Goal: Transaction & Acquisition: Book appointment/travel/reservation

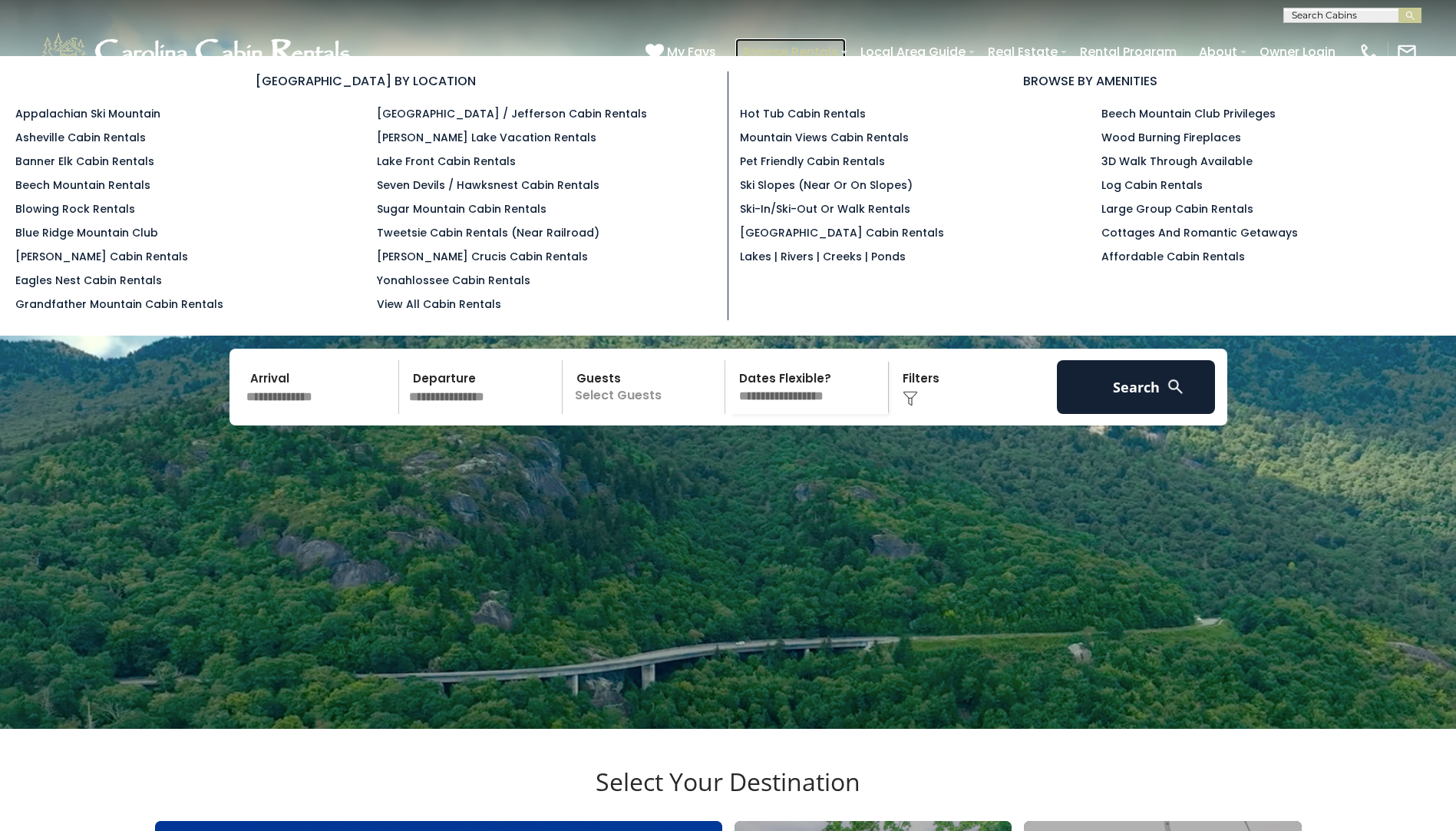
click at [787, 44] on link "Browse Rentals" at bounding box center [790, 51] width 110 height 26
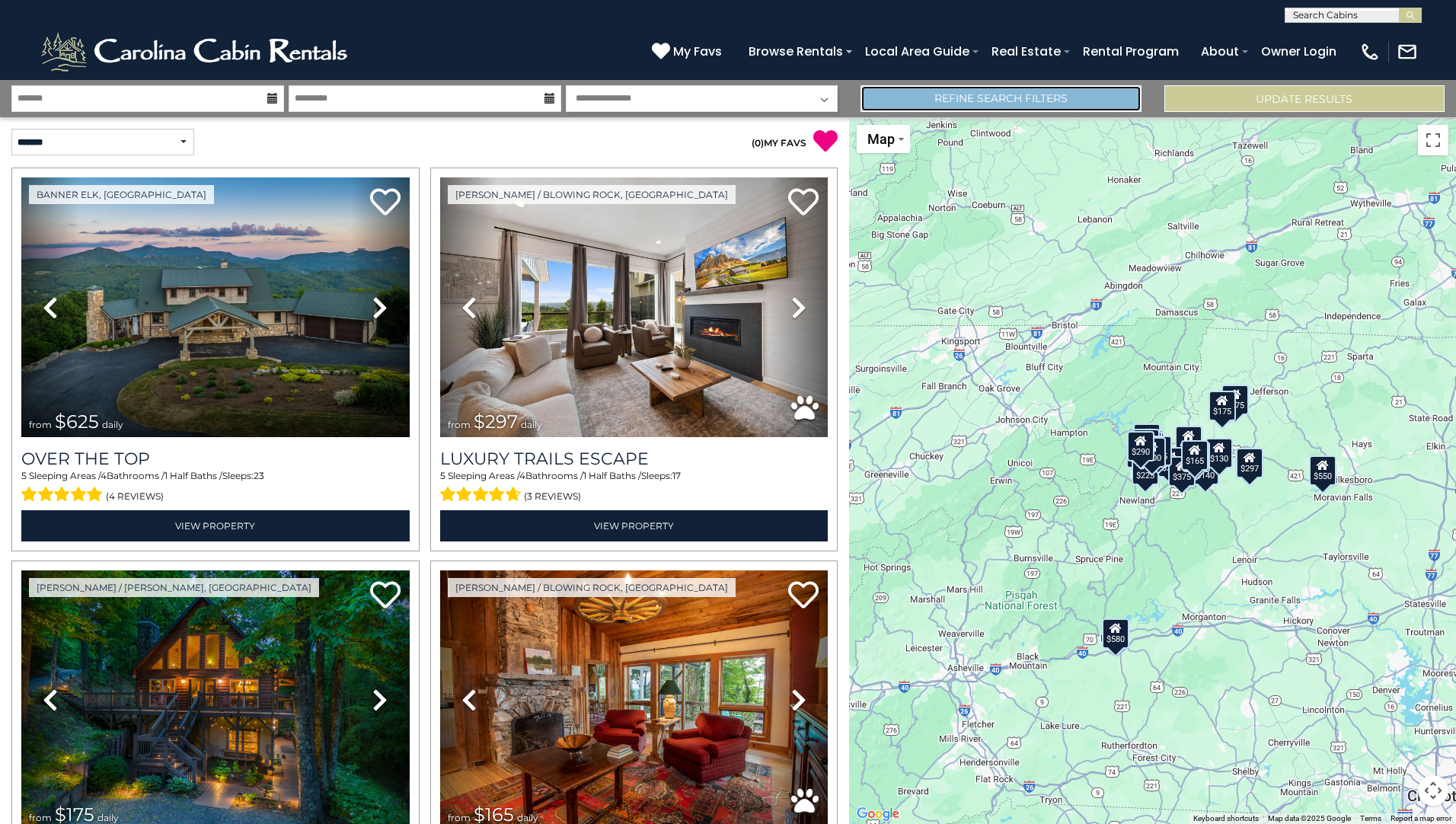
click at [1093, 98] on link "Refine Search Filters" at bounding box center [1000, 98] width 280 height 26
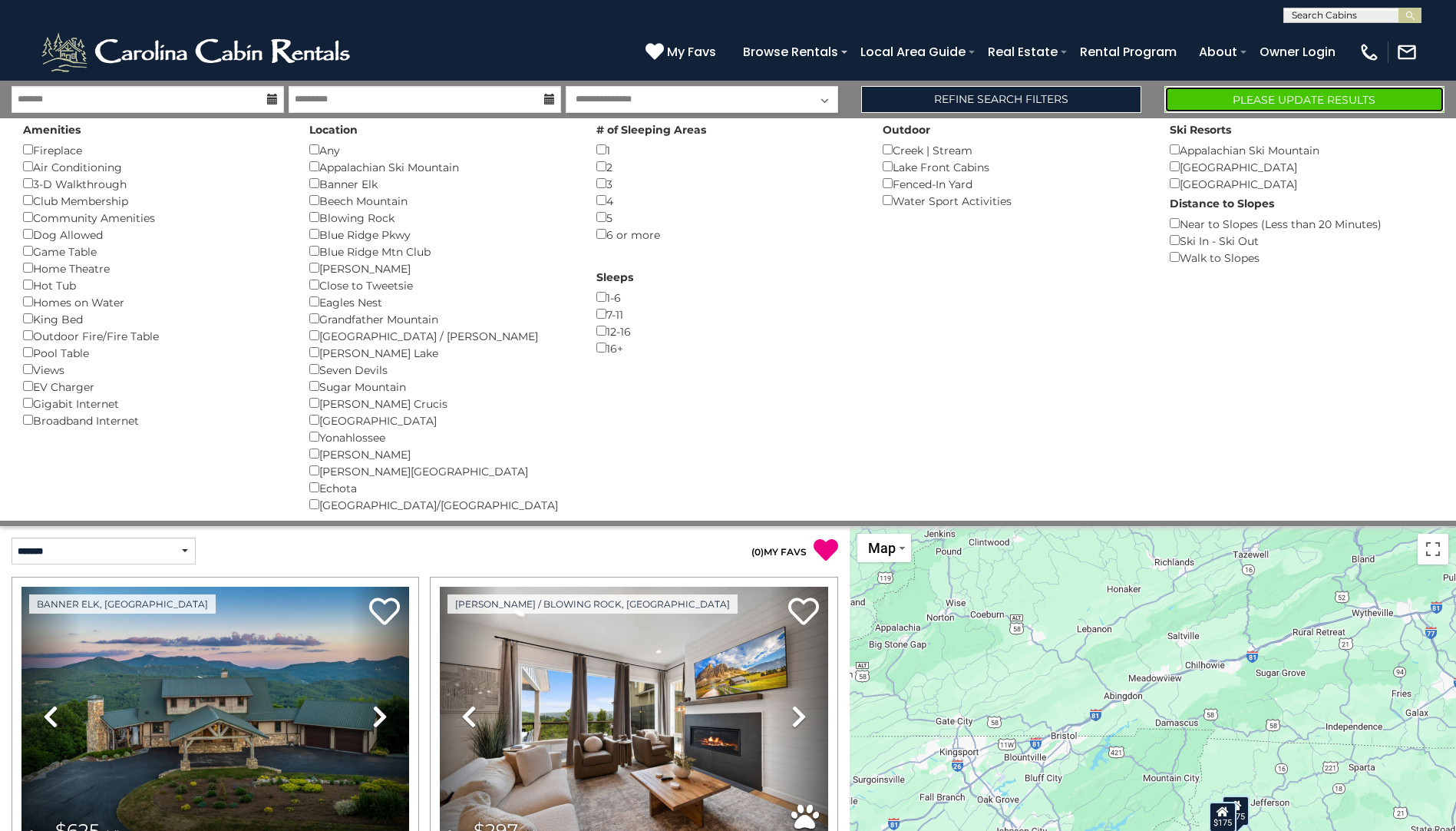
click at [1324, 97] on button "Please Update Results" at bounding box center [1305, 99] width 280 height 26
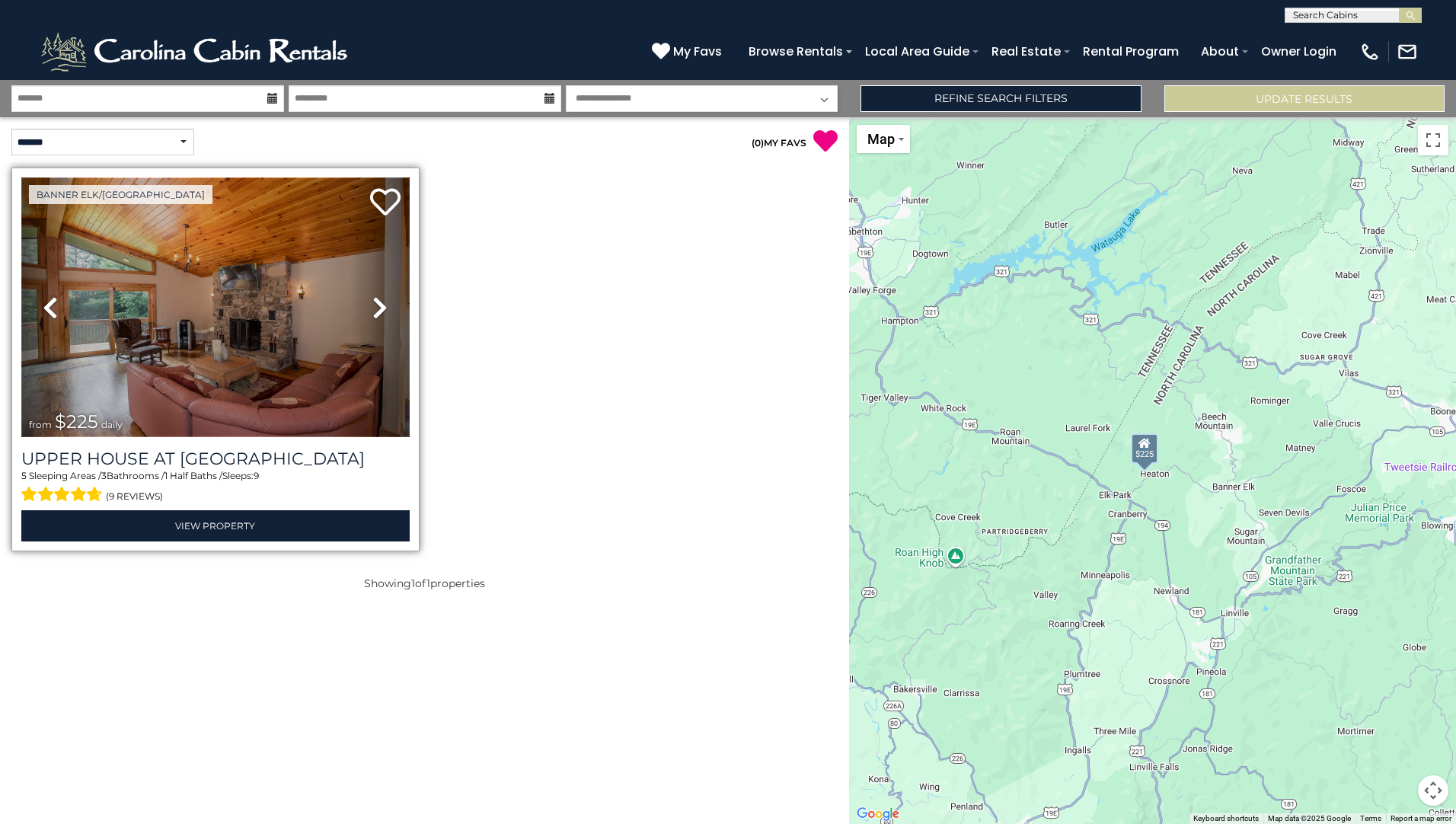
click at [176, 299] on img at bounding box center [215, 307] width 388 height 260
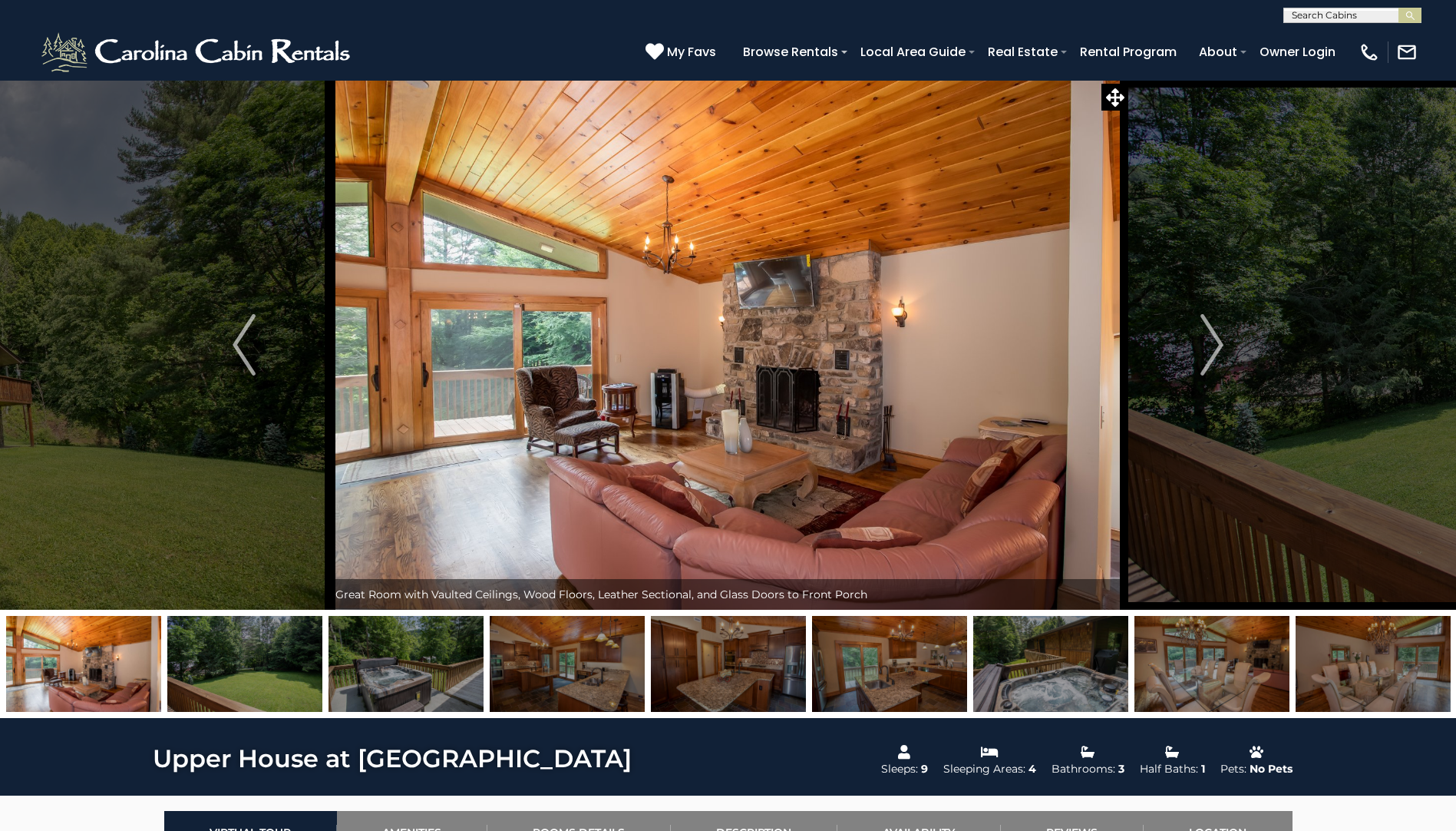
click at [371, 676] on img at bounding box center [406, 664] width 155 height 96
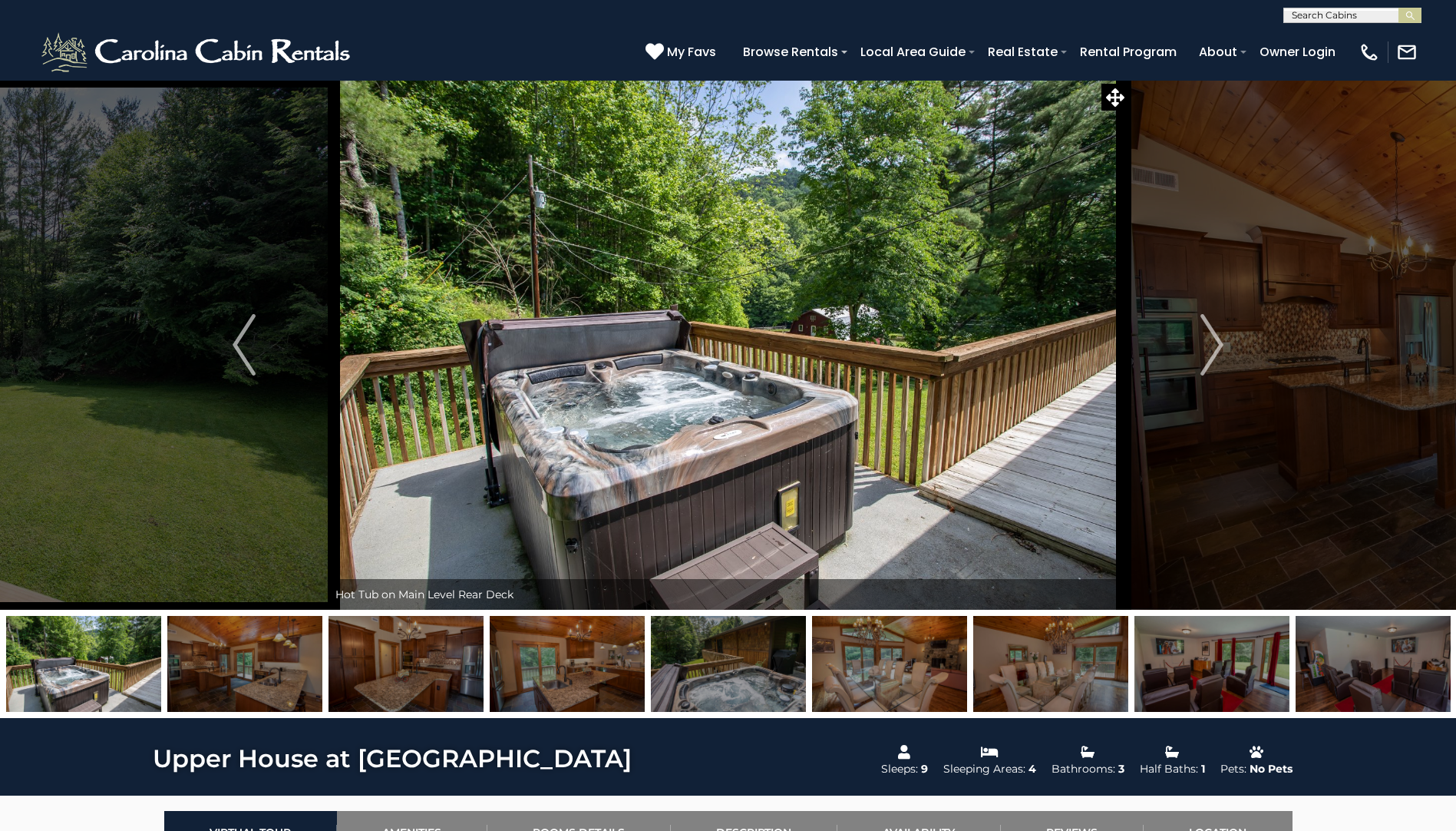
click at [551, 670] on img at bounding box center [568, 664] width 155 height 96
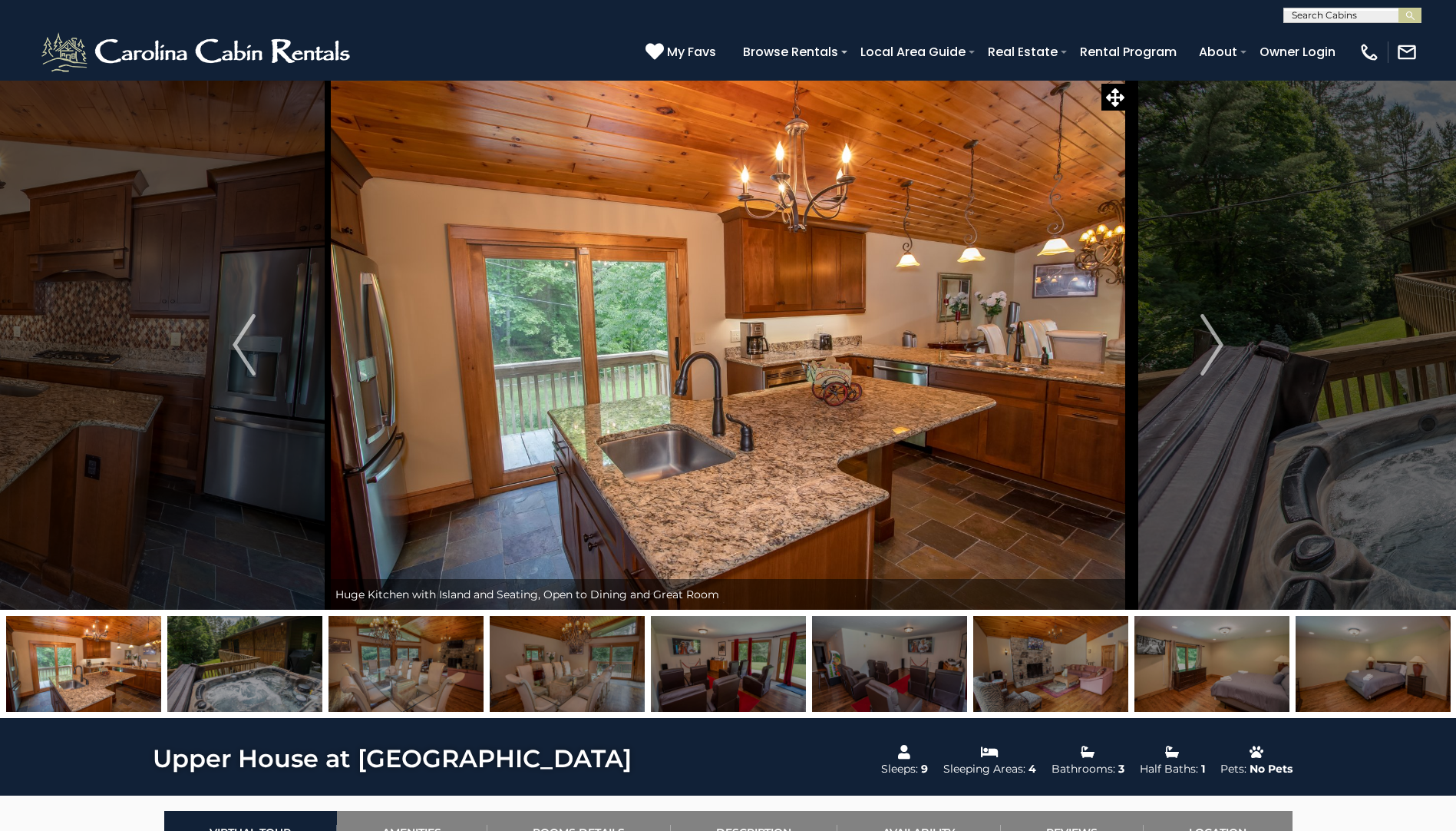
click at [307, 678] on img at bounding box center [245, 664] width 155 height 96
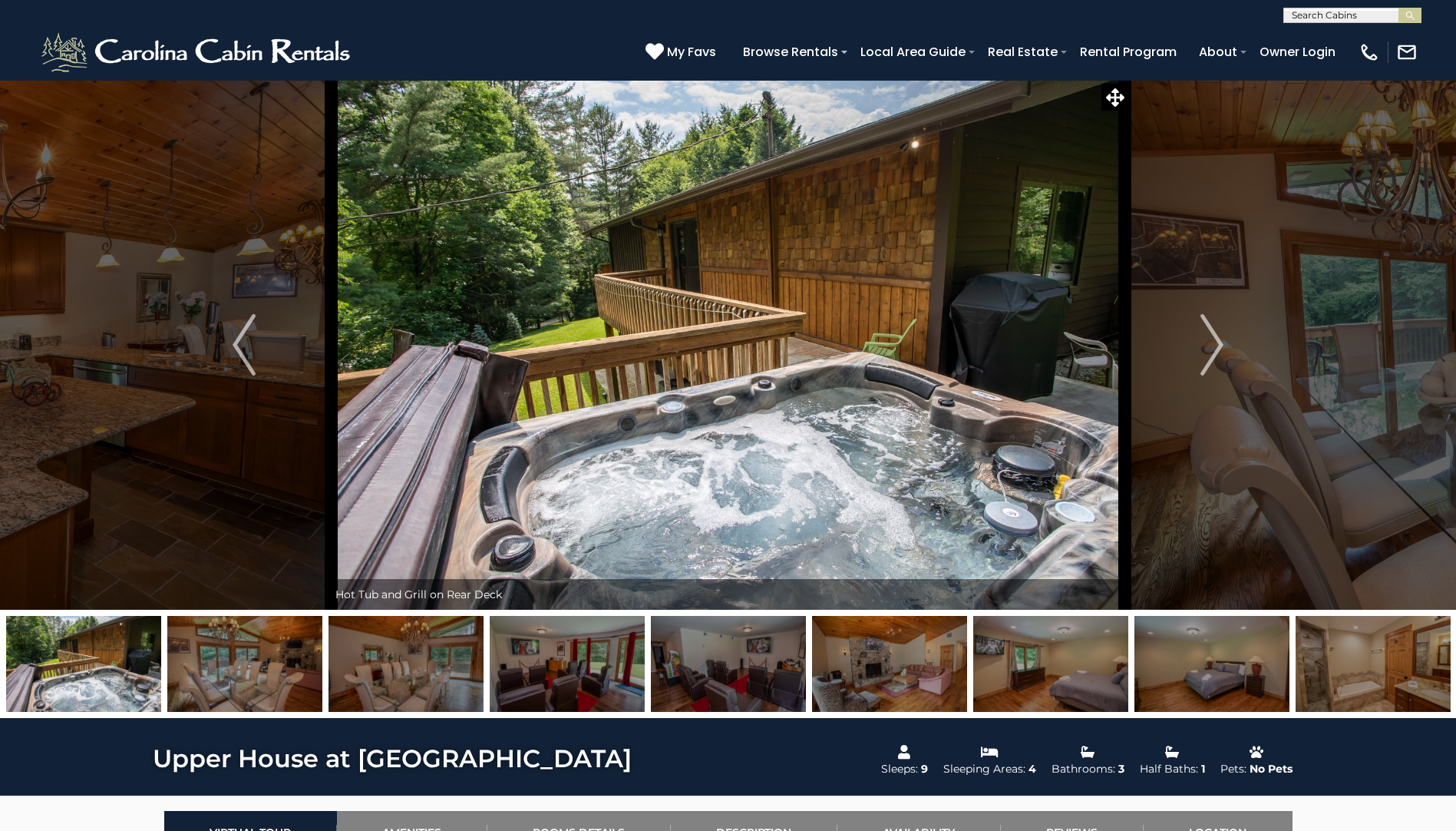
click at [718, 667] on img at bounding box center [728, 664] width 155 height 96
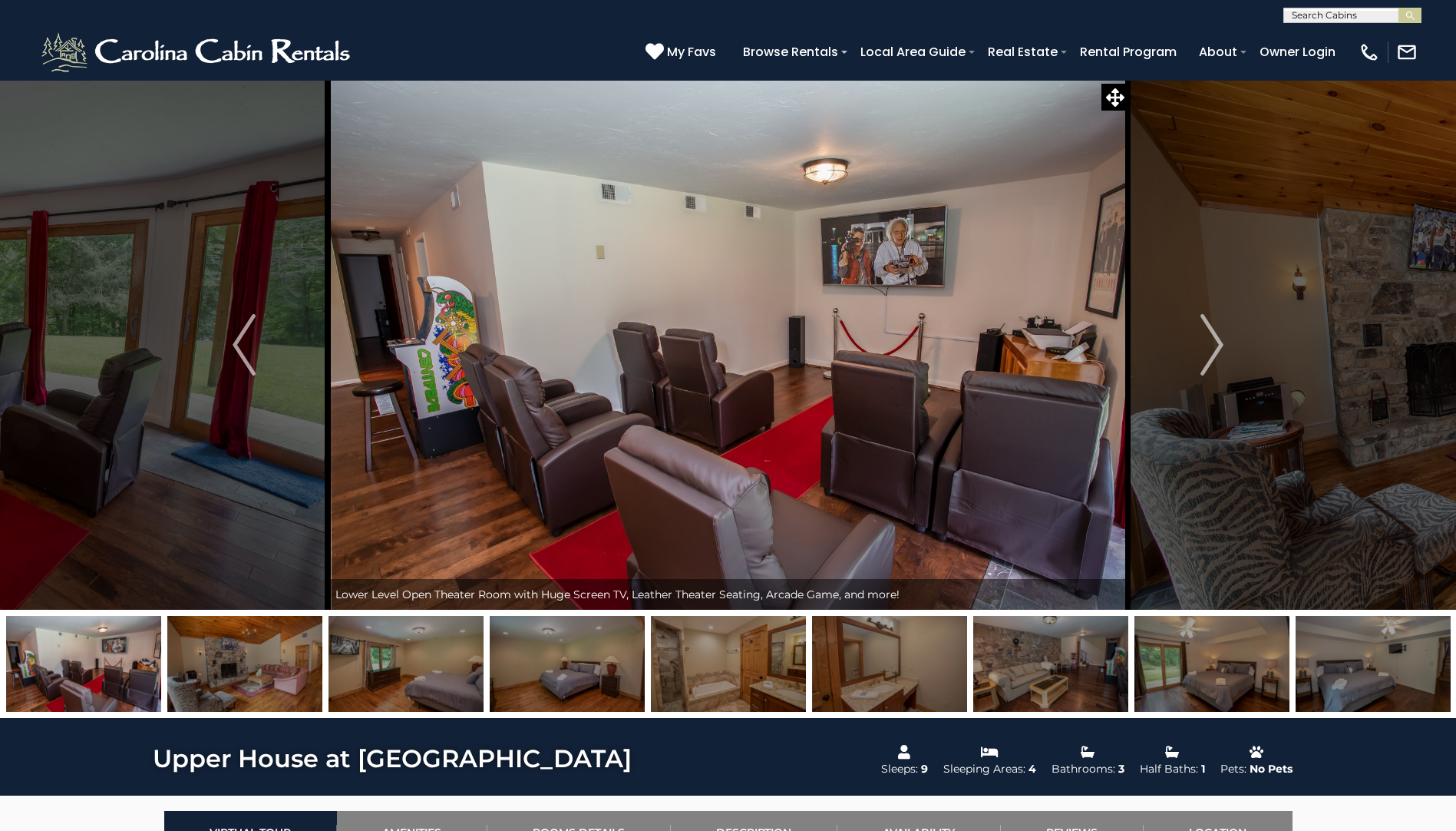
click at [868, 663] on img at bounding box center [890, 664] width 155 height 96
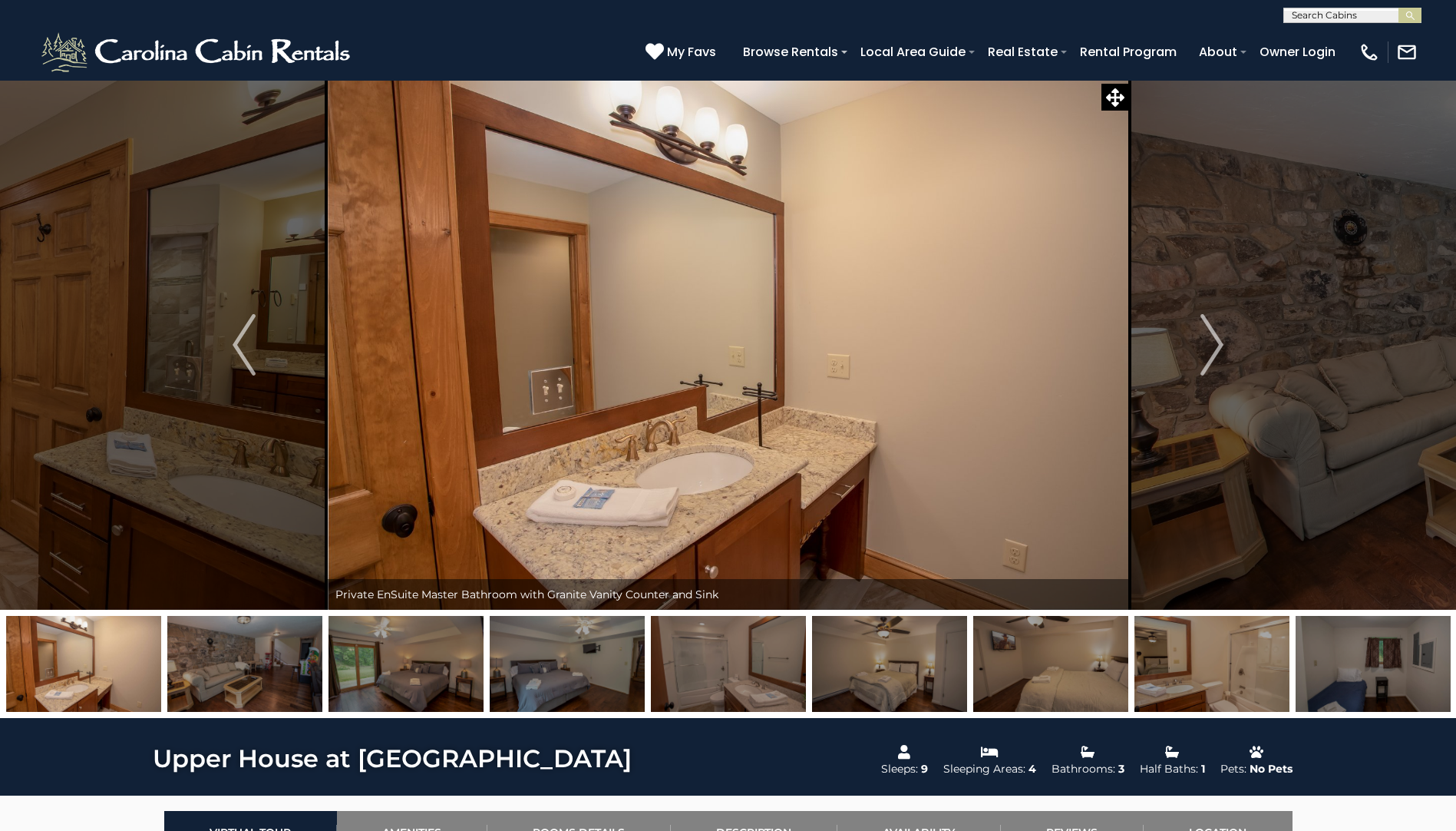
click at [1212, 659] on img at bounding box center [1213, 664] width 155 height 96
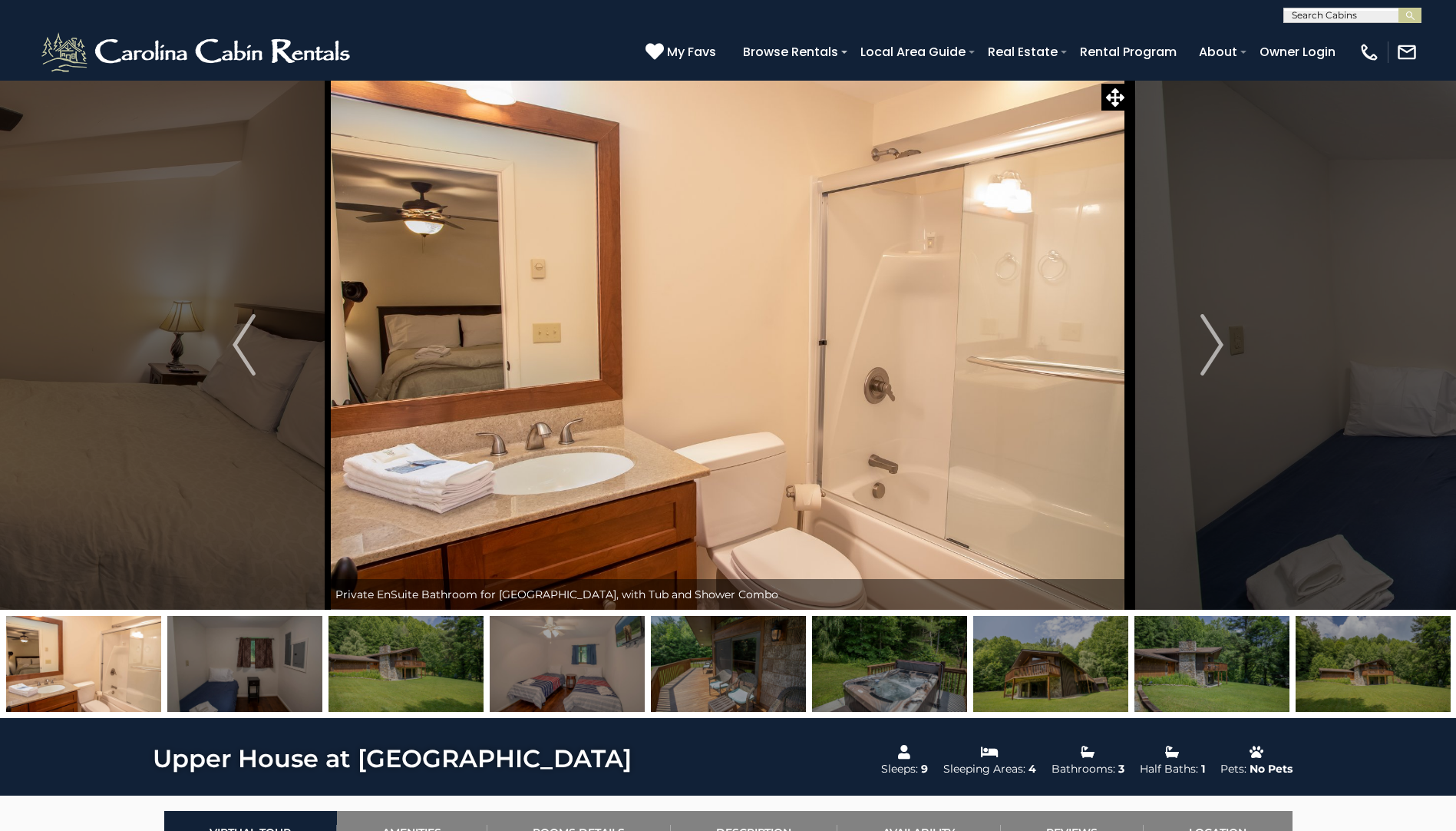
click at [1032, 678] on img at bounding box center [1051, 664] width 155 height 96
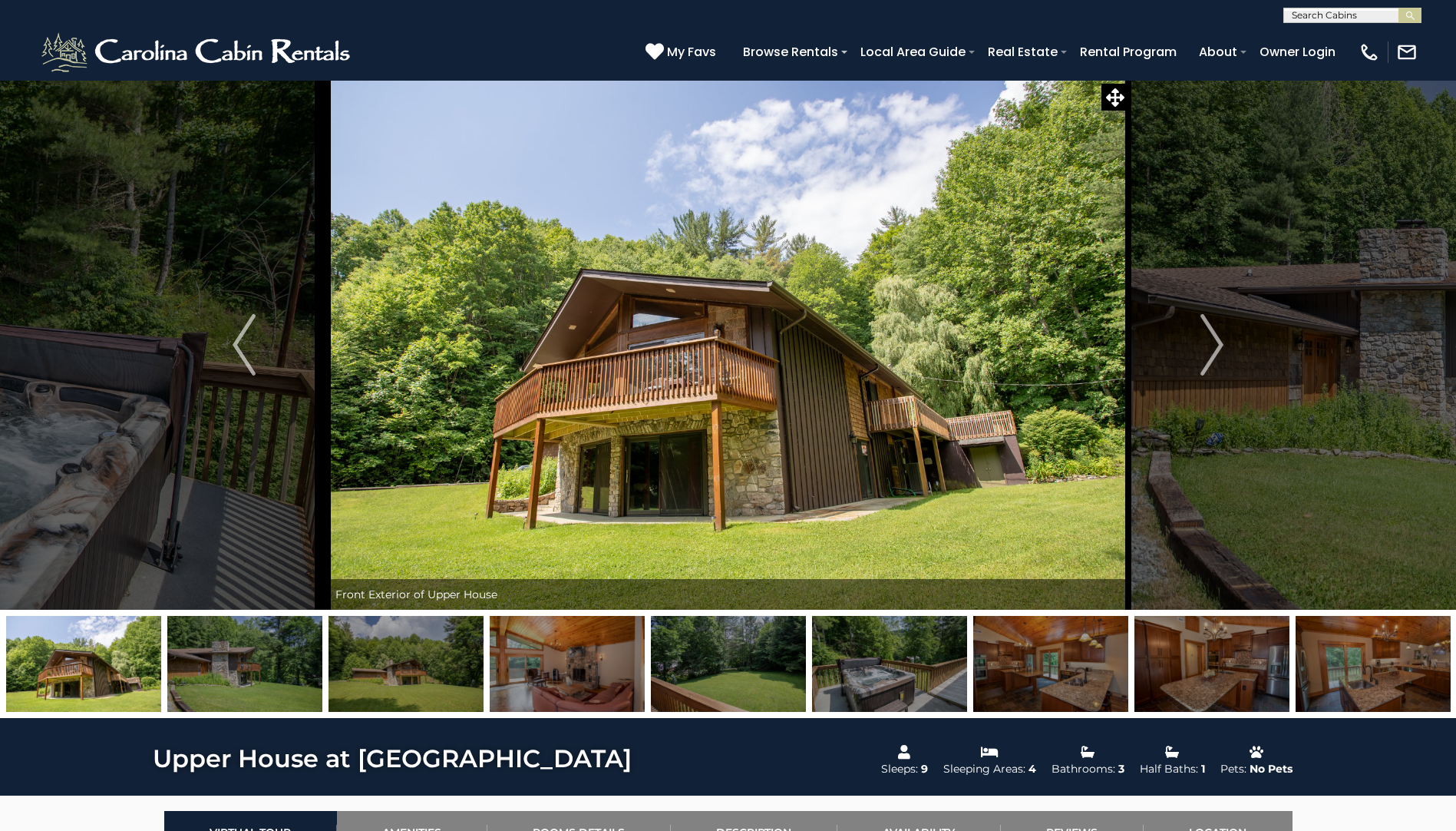
click at [1077, 676] on img at bounding box center [1051, 664] width 155 height 96
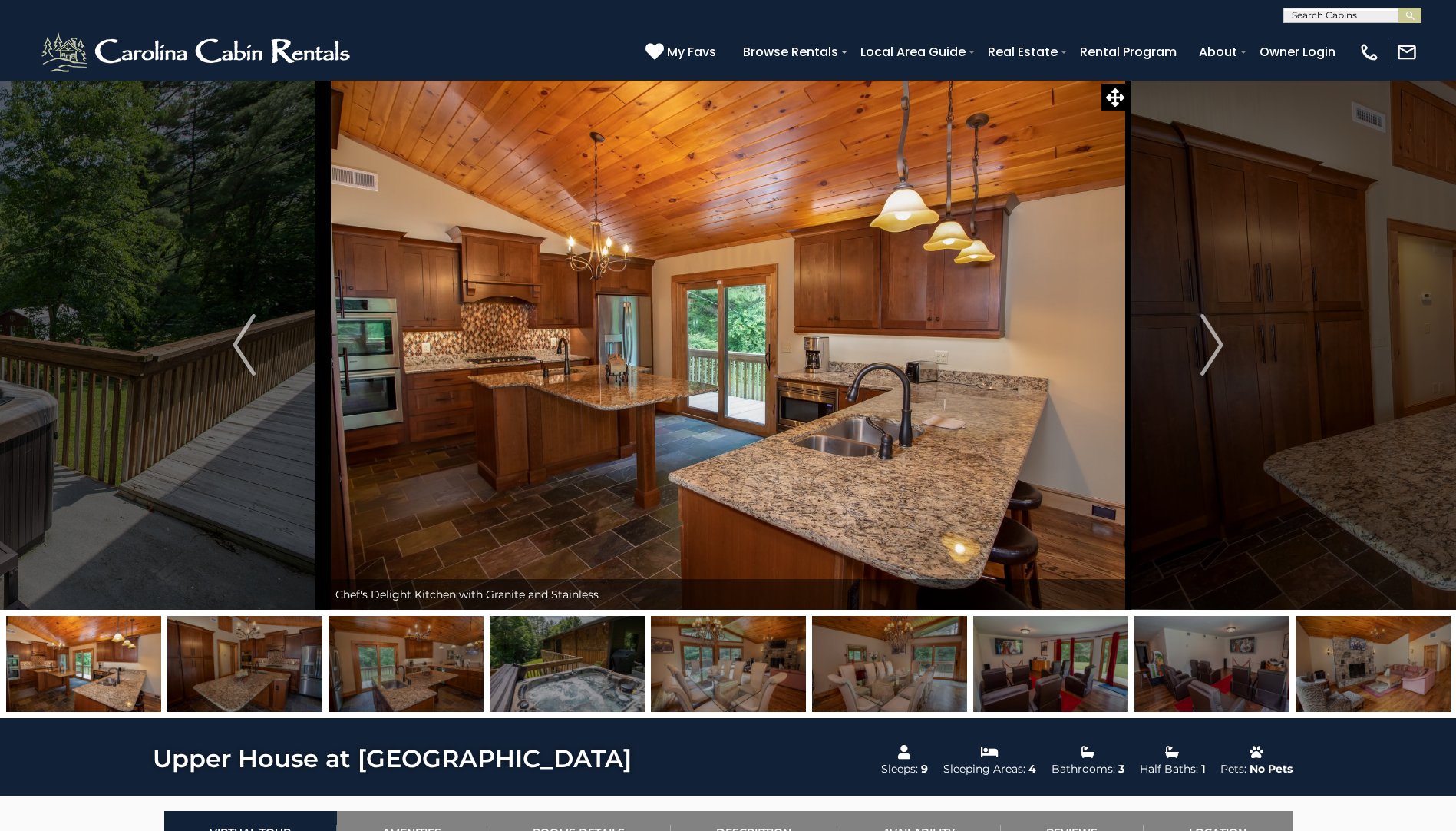
click at [1348, 681] on img at bounding box center [1373, 664] width 155 height 96
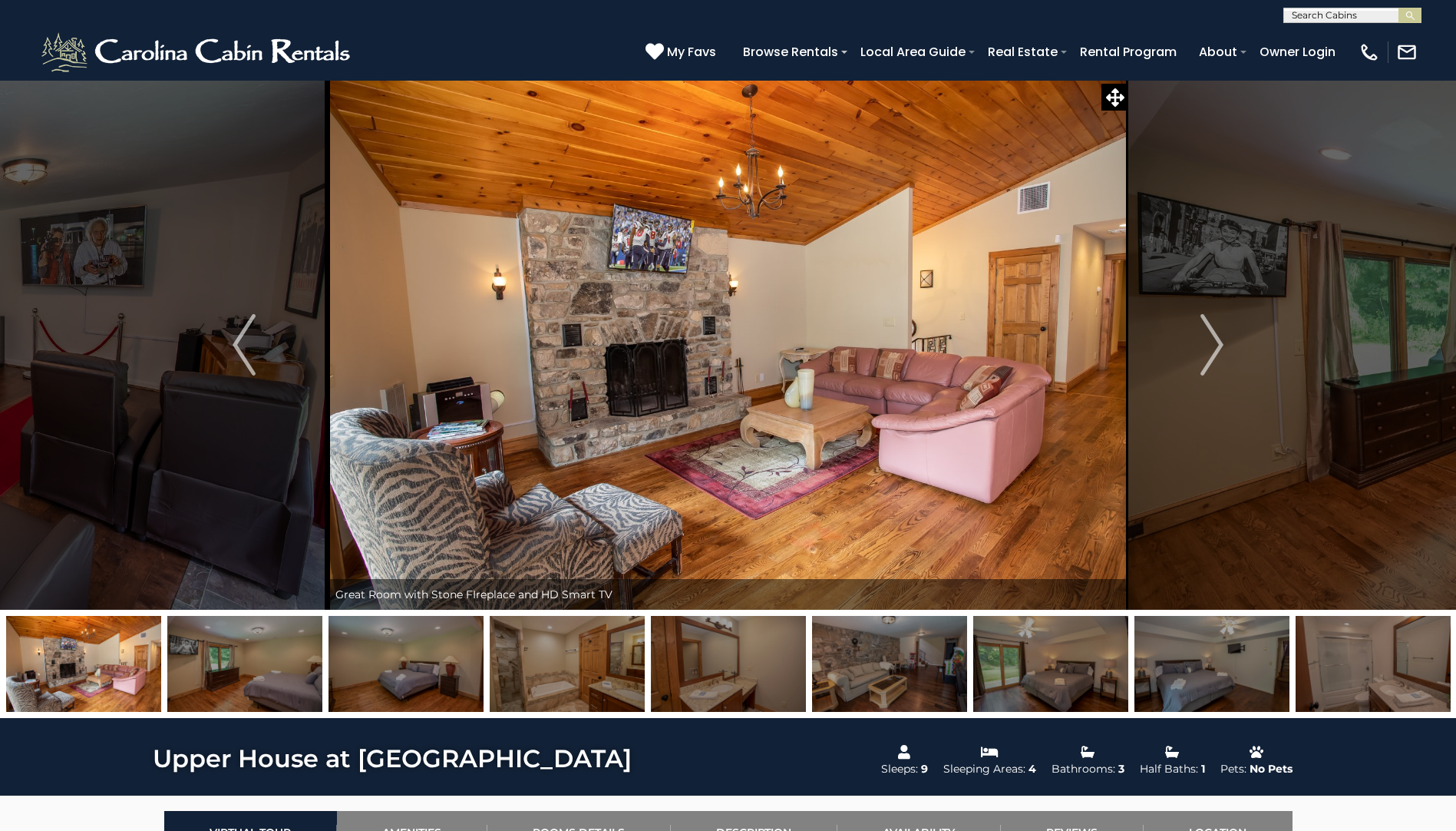
click at [1348, 681] on img at bounding box center [1373, 664] width 155 height 96
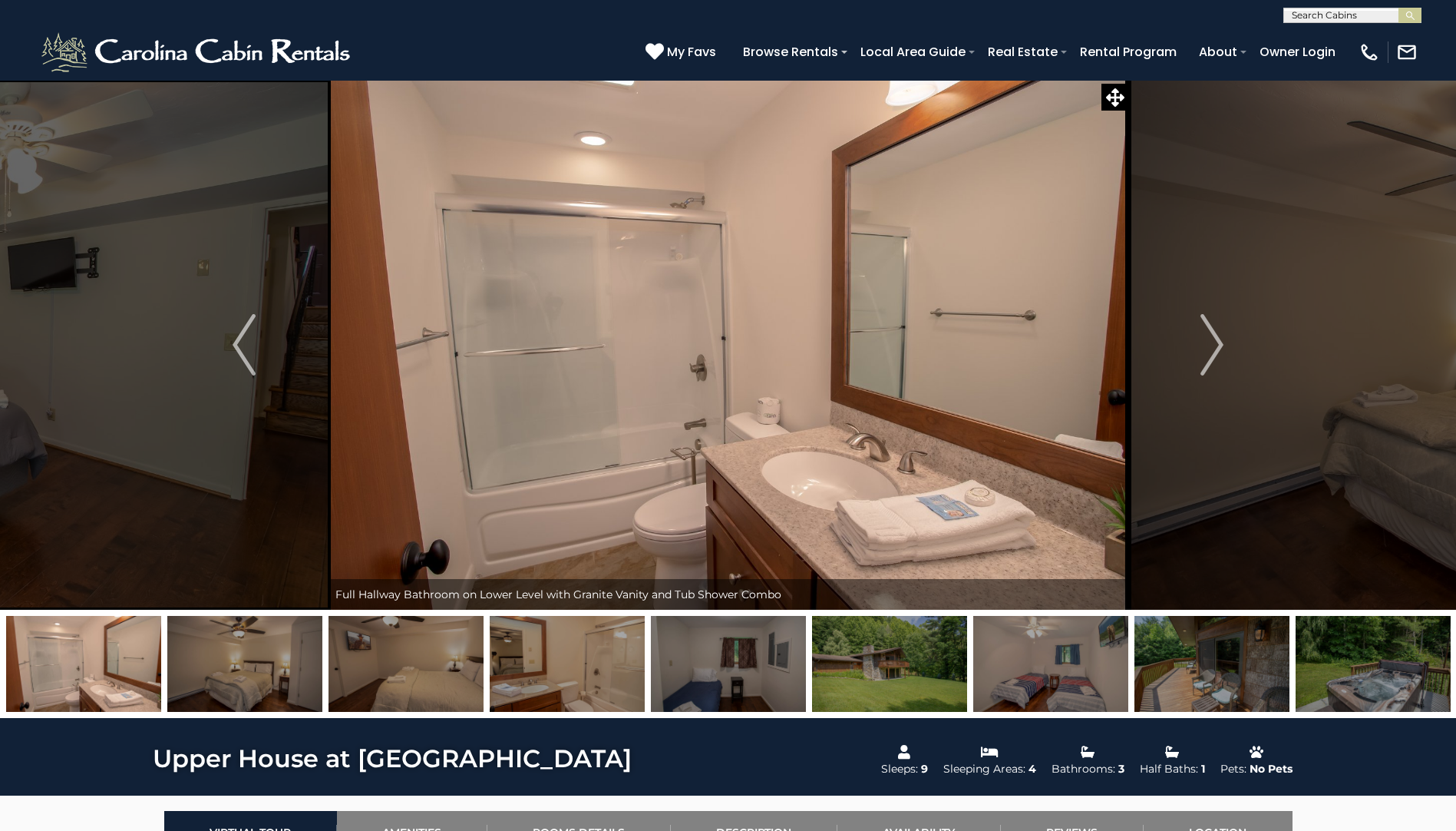
click at [932, 670] on img at bounding box center [890, 664] width 155 height 96
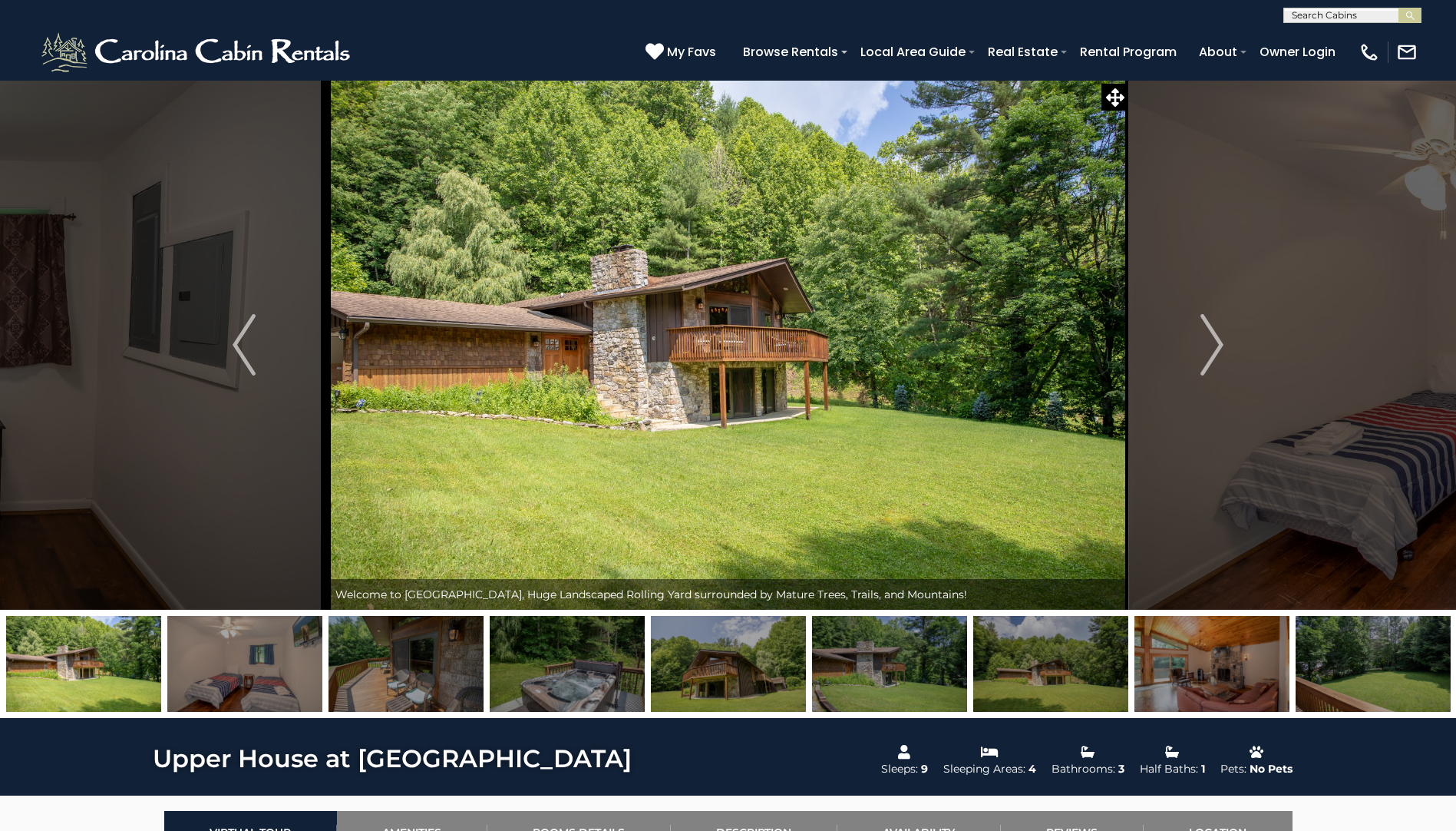
click at [1410, 661] on img at bounding box center [1373, 664] width 155 height 96
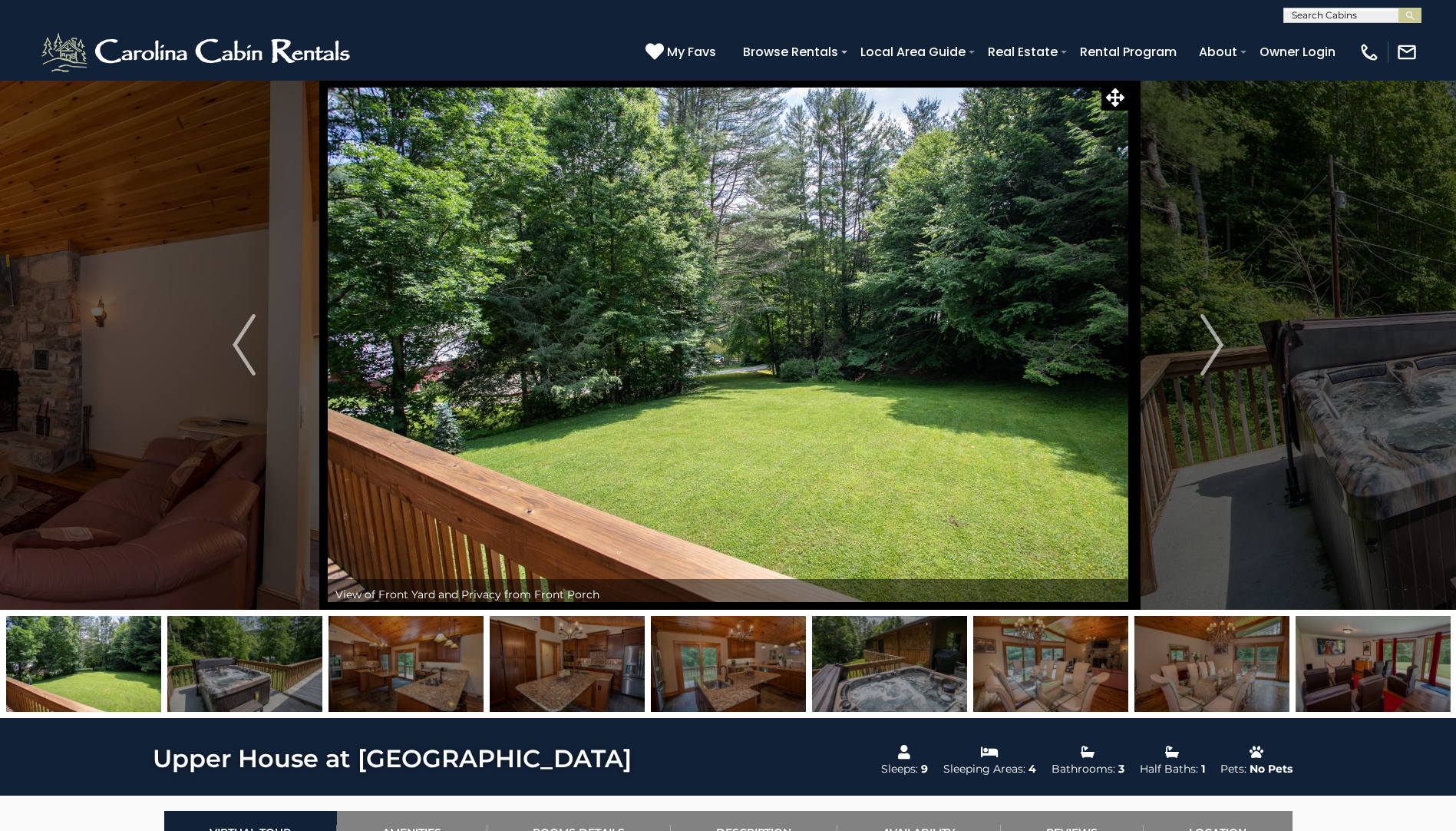
click at [1392, 686] on img at bounding box center [1373, 664] width 155 height 96
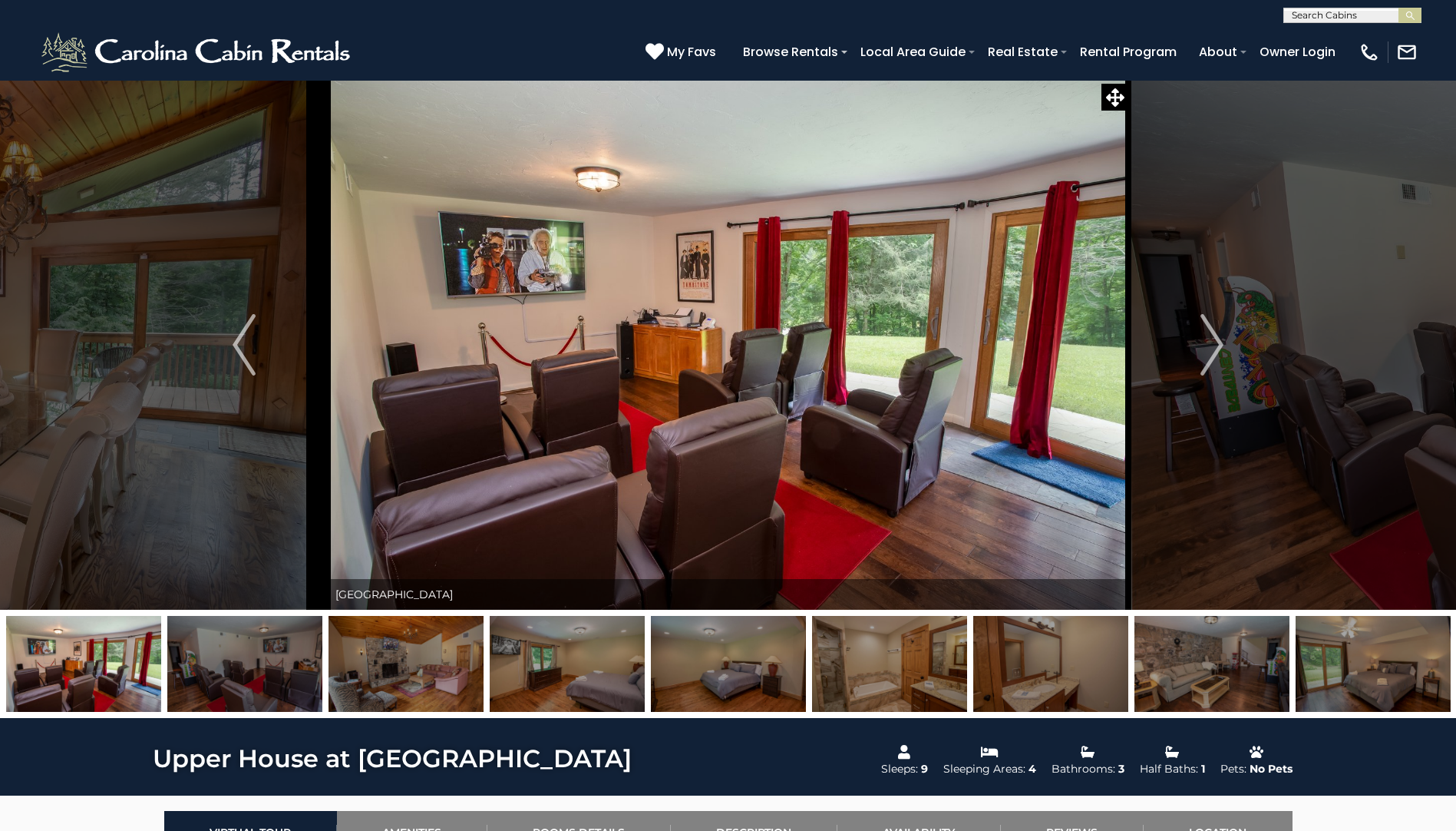
click at [1391, 685] on img at bounding box center [1373, 664] width 155 height 96
